Goal: Check status: Check status

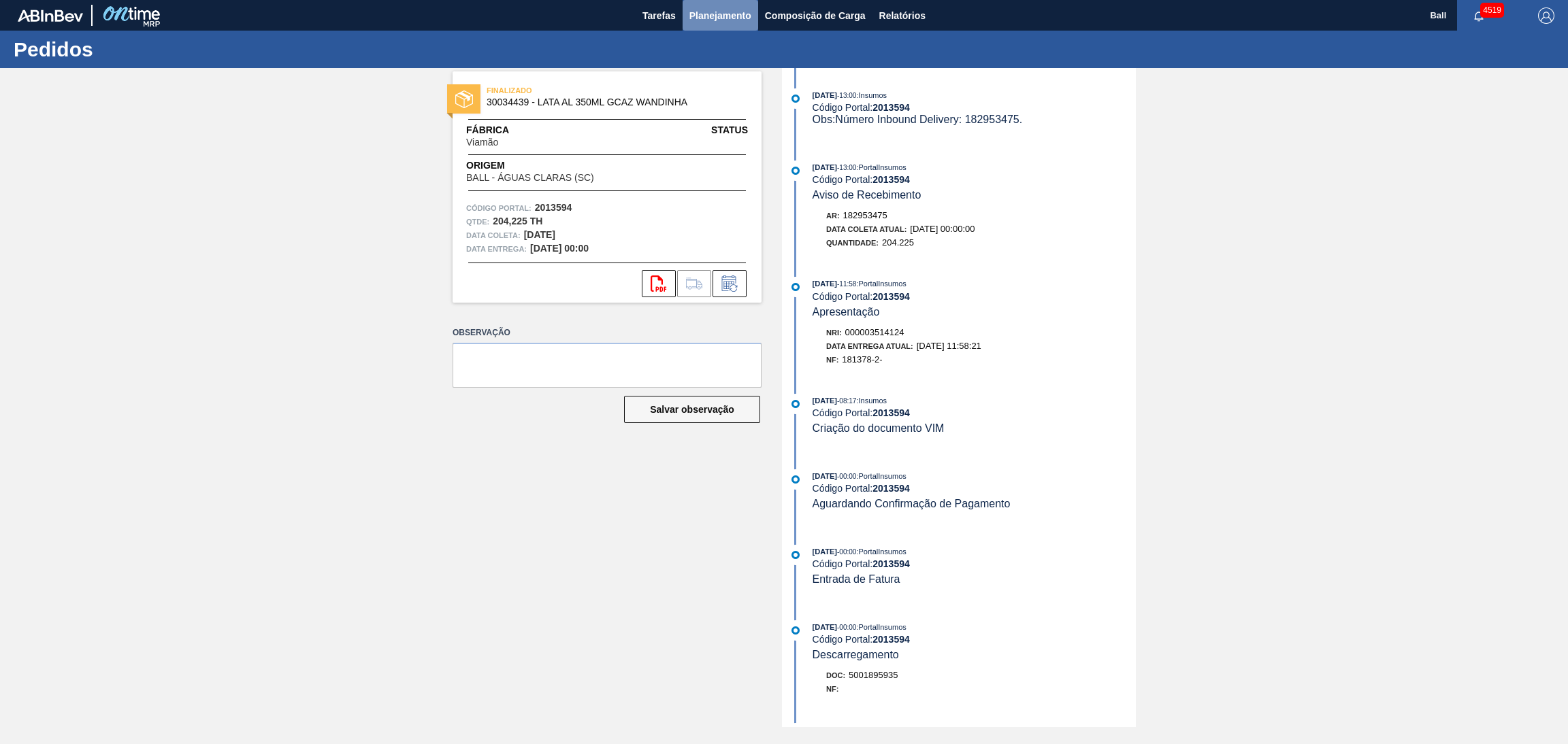
click at [733, 15] on span "Planejamento" at bounding box center [720, 15] width 62 height 16
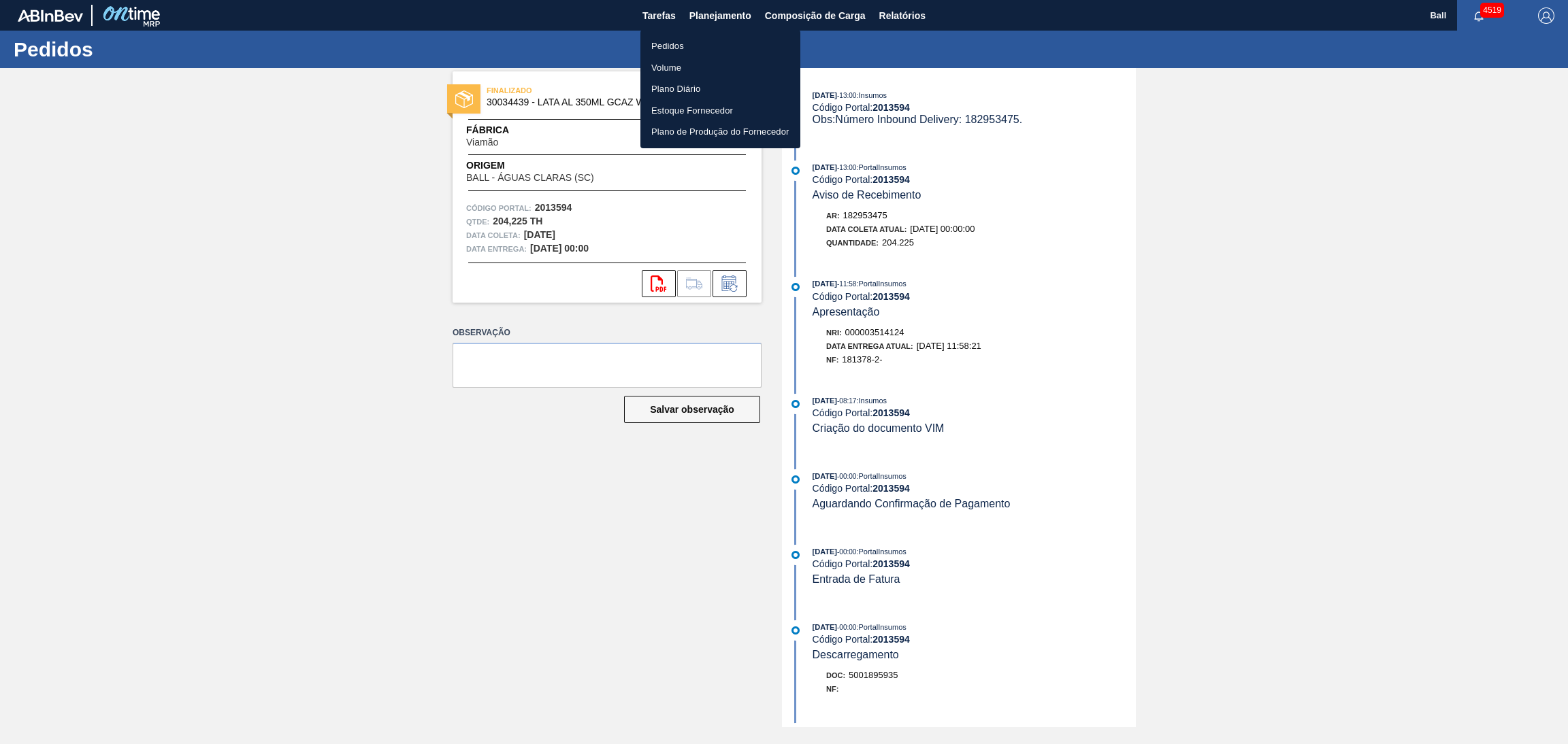
click at [696, 69] on li "Volume" at bounding box center [720, 68] width 160 height 22
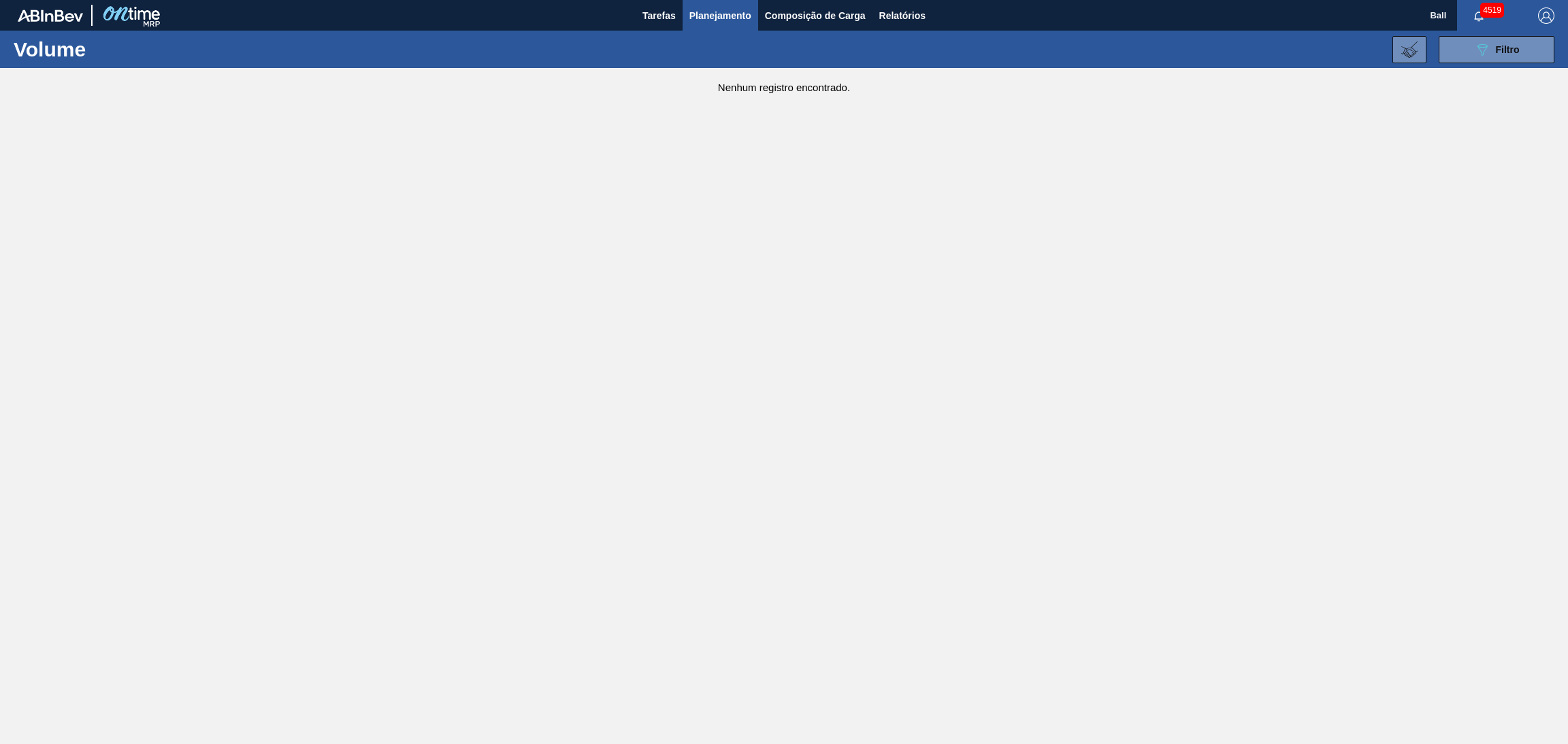
click at [1479, 62] on button "089F7B8B-B2A5-4AFE-B5C0-19BA573D28AC Filtro" at bounding box center [1496, 50] width 115 height 27
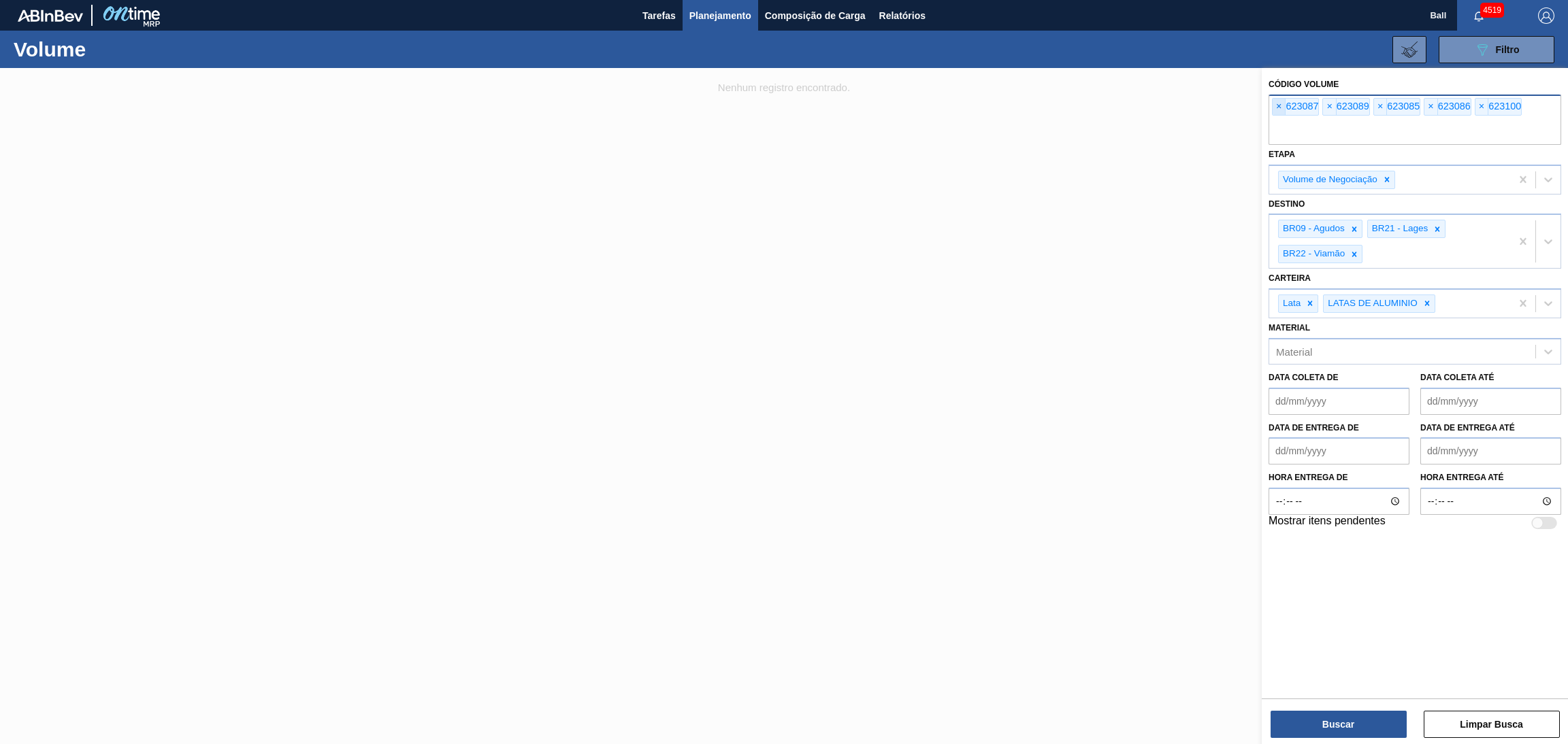
click at [1276, 111] on span "×" at bounding box center [1279, 107] width 13 height 16
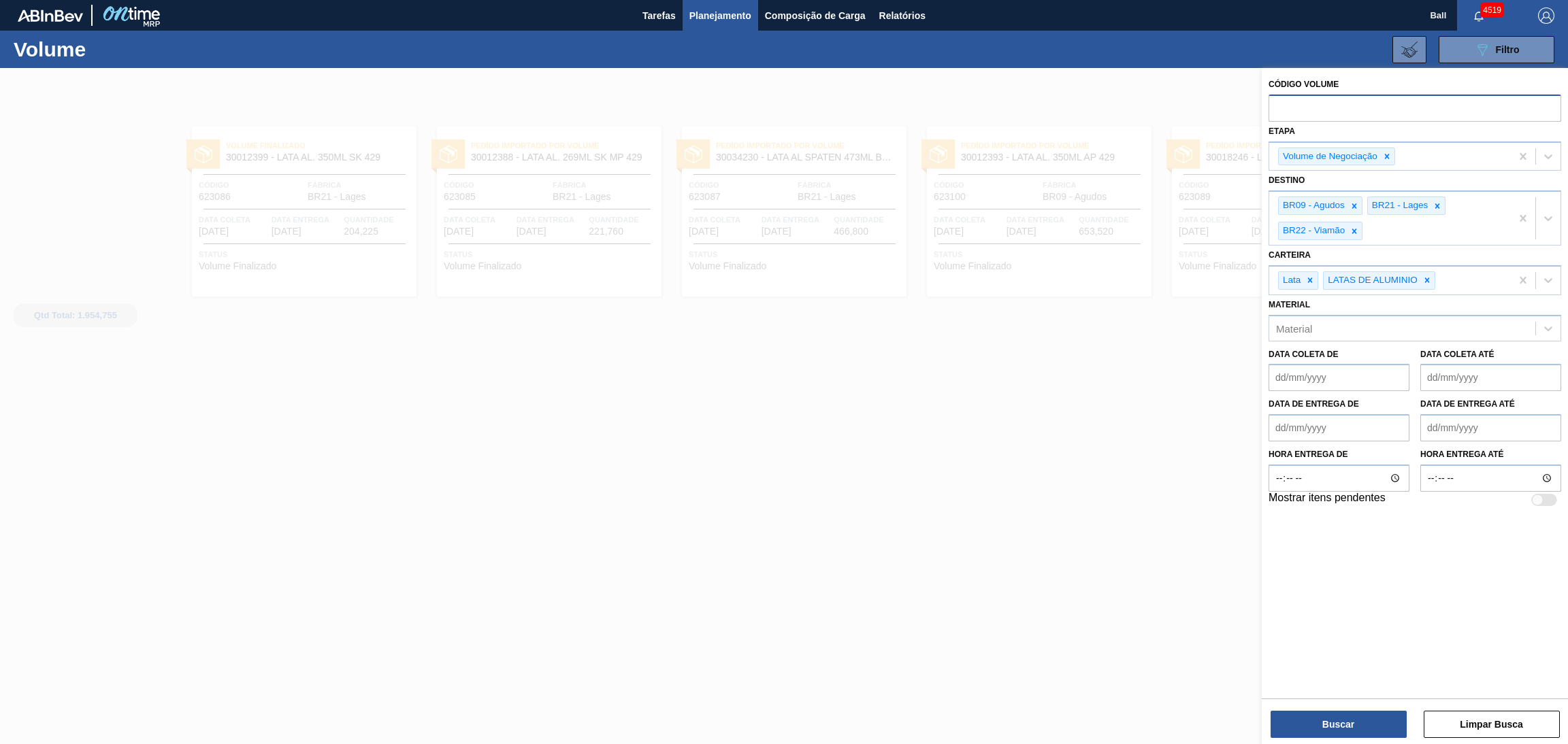
paste input "625730"
type input "625730"
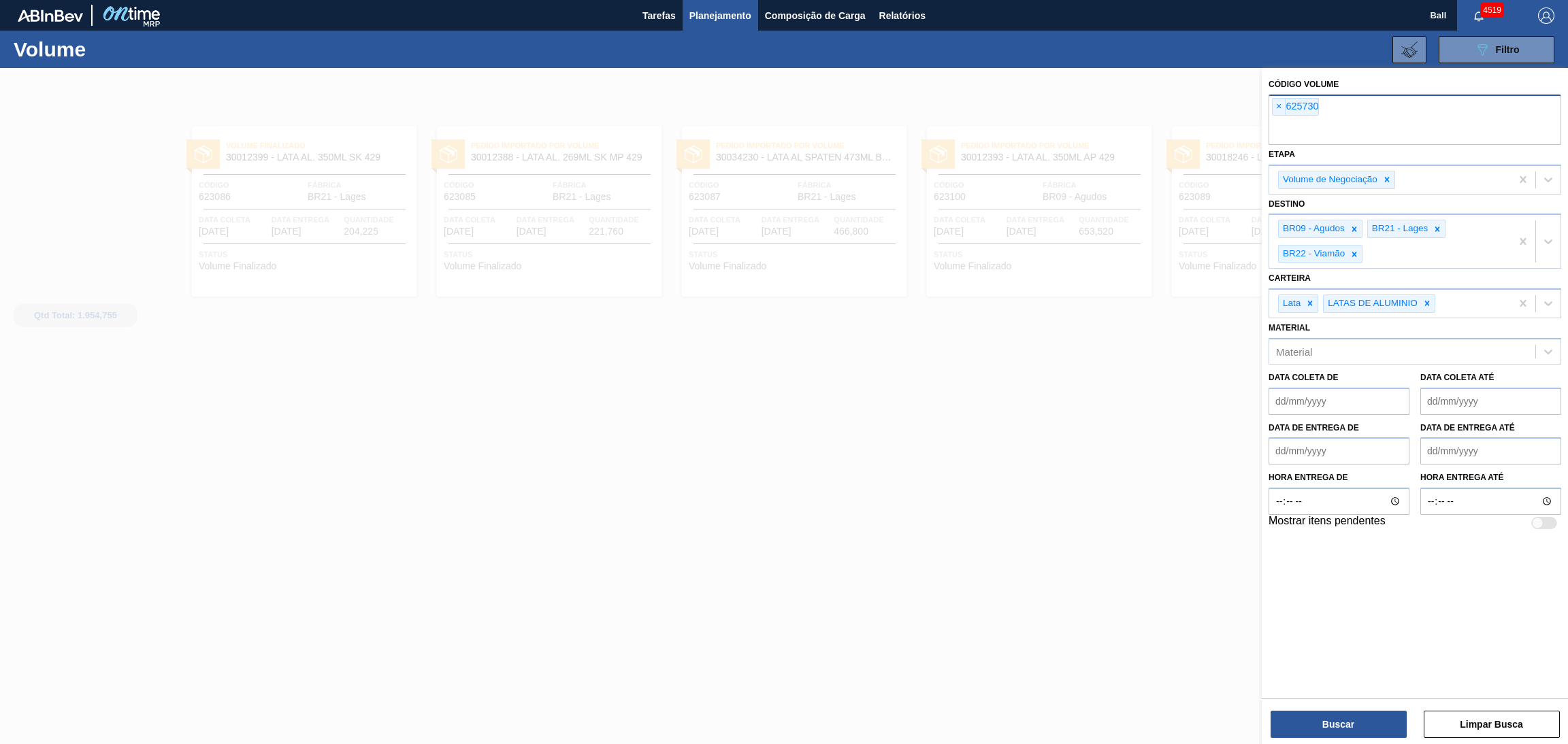
click at [1358, 132] on input "text" at bounding box center [1415, 132] width 292 height 26
paste input "625739"
type input "625739"
click at [1363, 727] on button "Buscar" at bounding box center [1339, 725] width 136 height 27
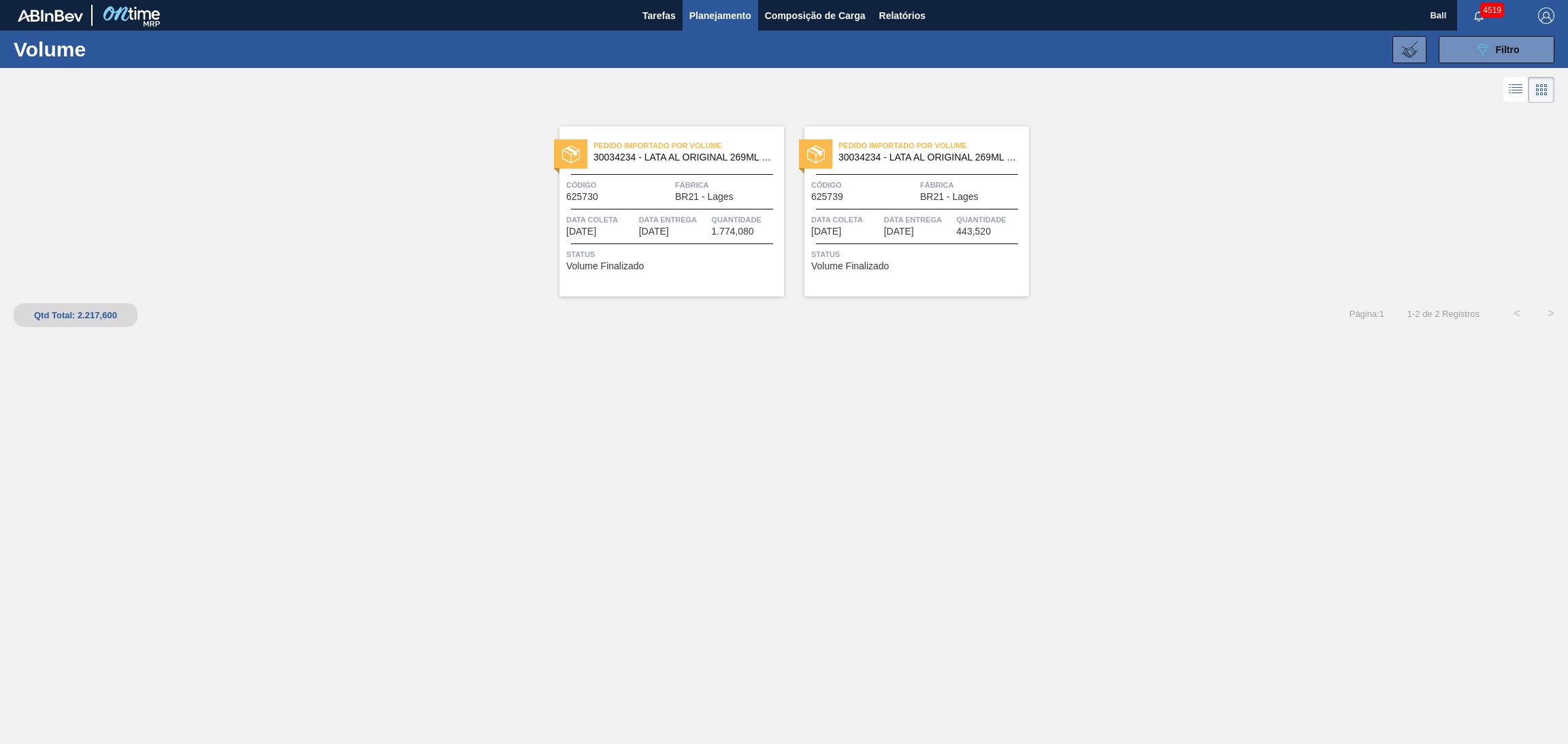
click at [669, 215] on span "Data entrega" at bounding box center [673, 219] width 69 height 14
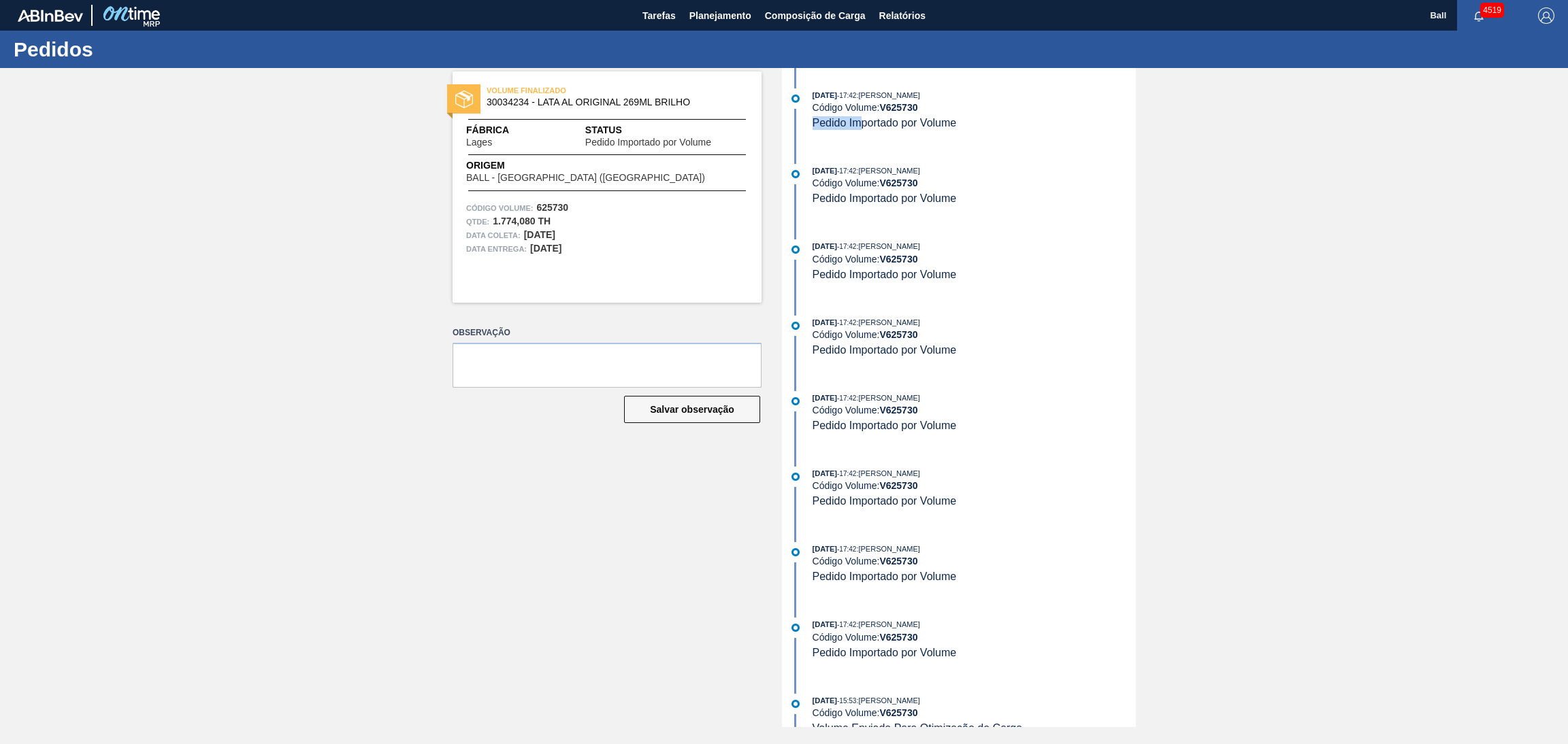
drag, startPoint x: 973, startPoint y: 127, endPoint x: 860, endPoint y: 127, distance: 113.0
click at [860, 127] on div "[DATE] 17:42 : [PERSON_NAME] Código Volume: V 625730 Pedido Importado por Volume" at bounding box center [974, 109] width 323 height 41
click at [977, 134] on div "[DATE] 17:42 : [PERSON_NAME] Código Volume: V 625730 Pedido Importado por Volume" at bounding box center [961, 116] width 350 height 55
